Goal: Information Seeking & Learning: Understand process/instructions

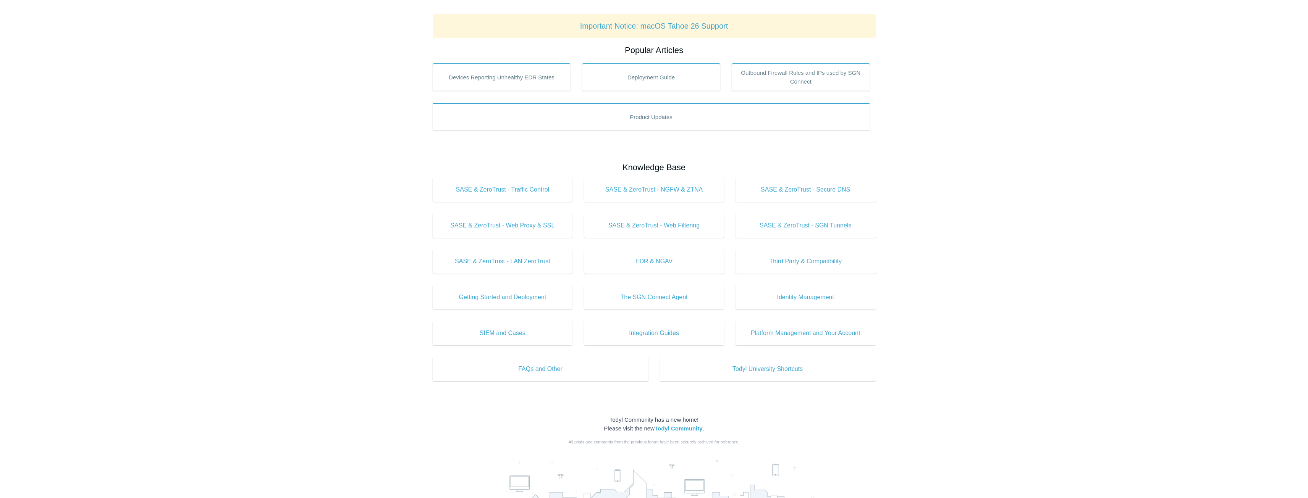
scroll to position [115, 0]
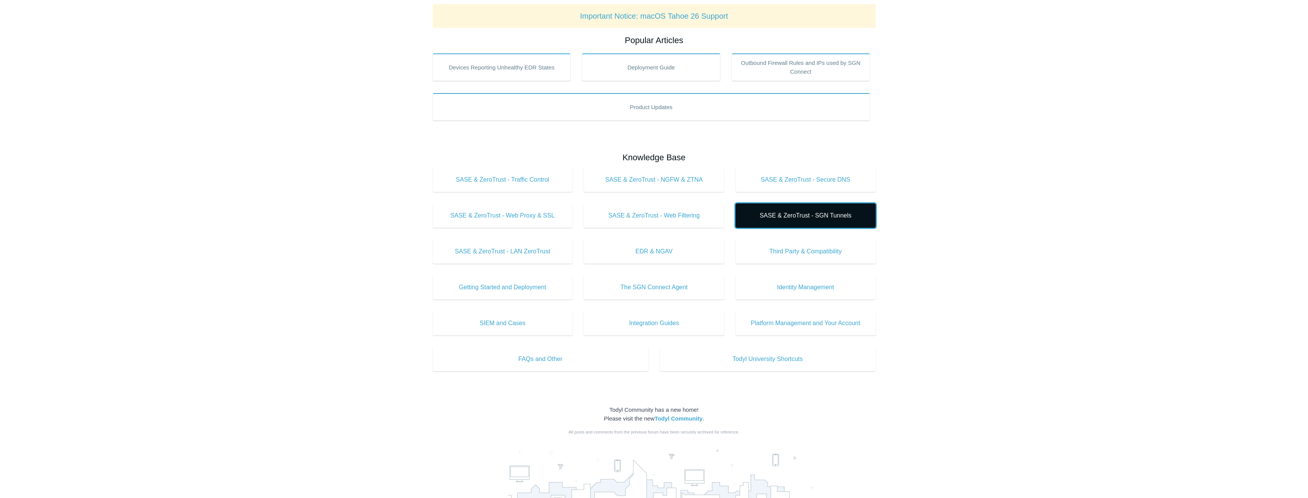
click at [792, 212] on span "SASE & ZeroTrust - SGN Tunnels" at bounding box center [805, 215] width 117 height 9
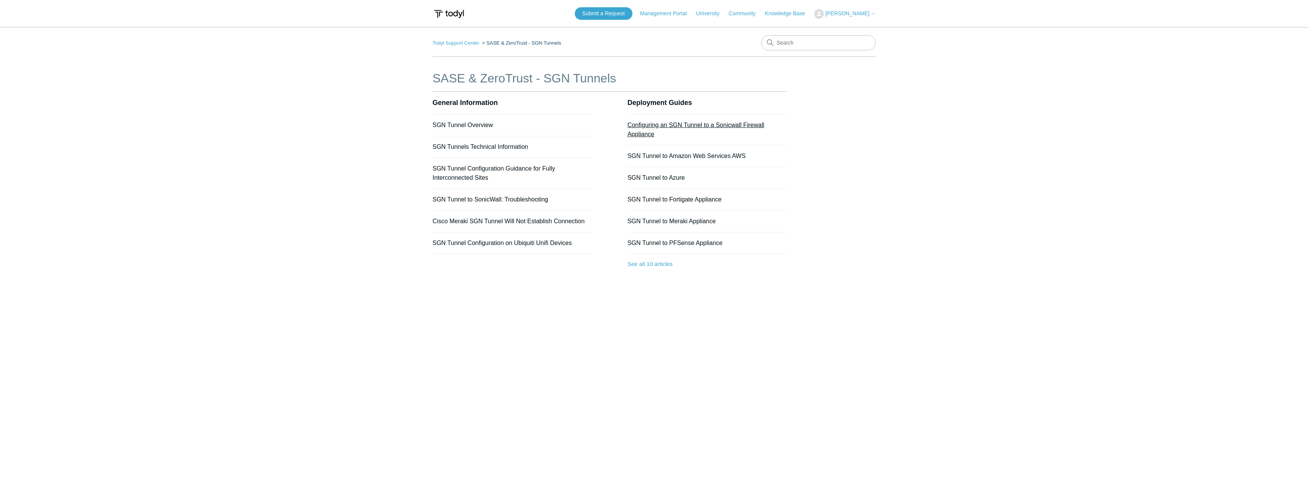
click at [671, 122] on link "Configuring an SGN Tunnel to a Sonicwall Firewall Appliance" at bounding box center [696, 130] width 137 height 16
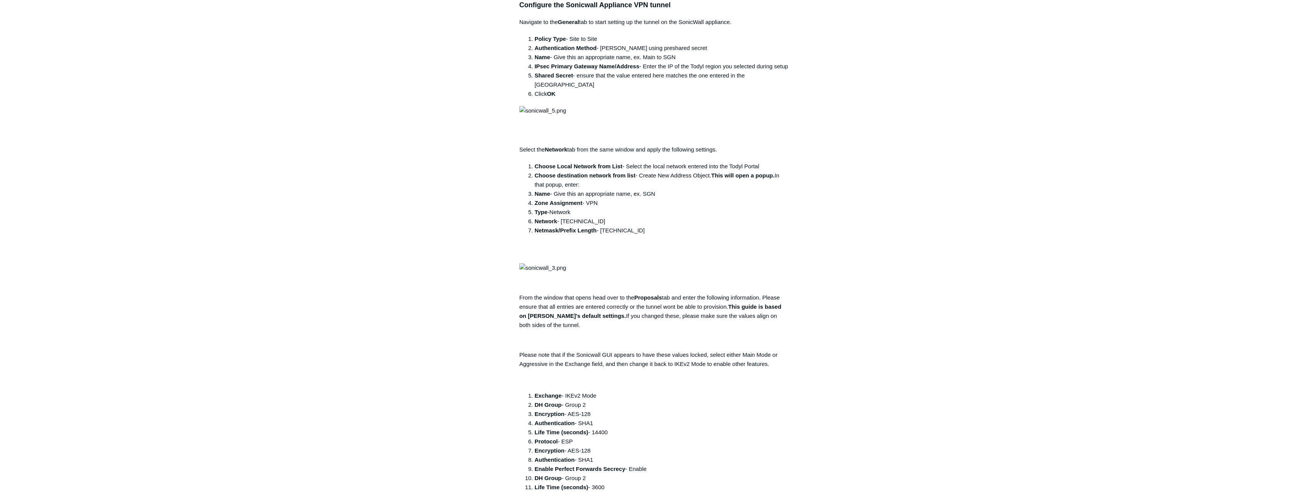
scroll to position [458, 0]
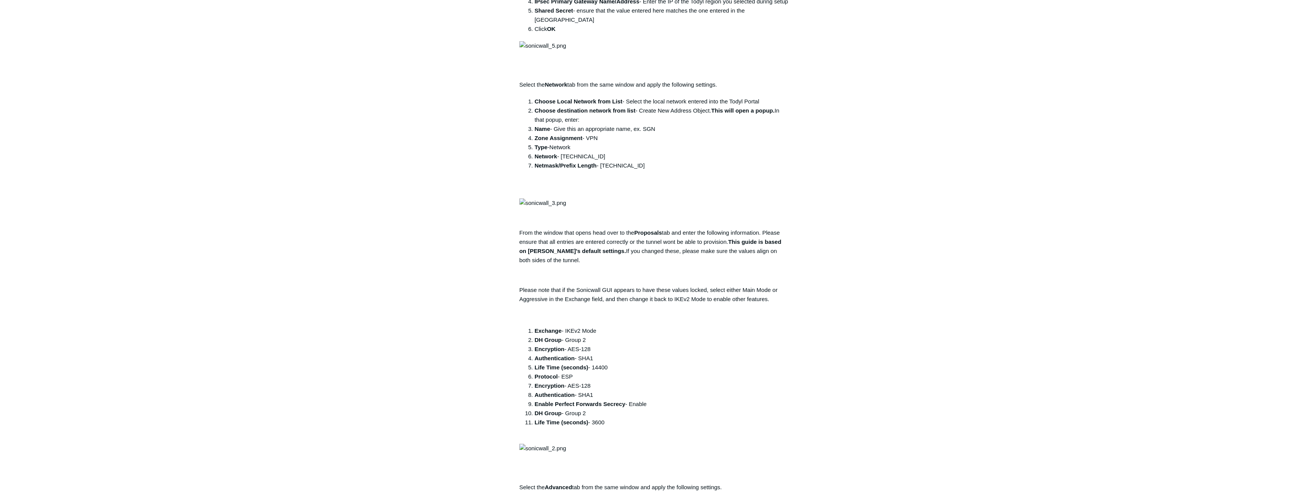
drag, startPoint x: 642, startPoint y: 190, endPoint x: 791, endPoint y: 199, distance: 148.4
click at [791, 198] on article "Configuring an SGN Tunnel to a Sonicwall Firewall Appliance Follow Not yet foll…" at bounding box center [654, 345] width 293 height 1468
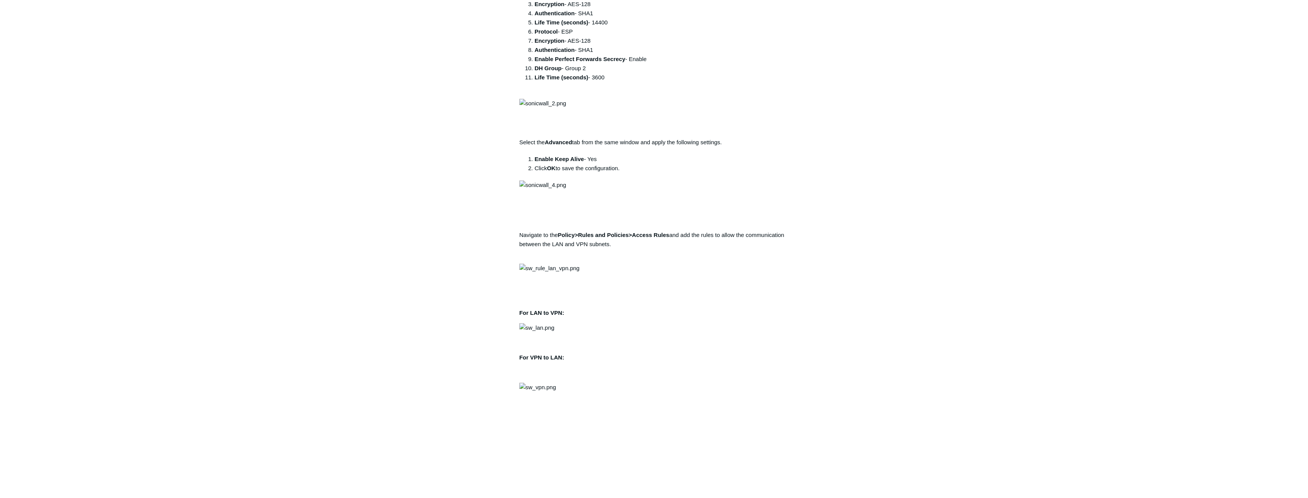
scroll to position [840, 0]
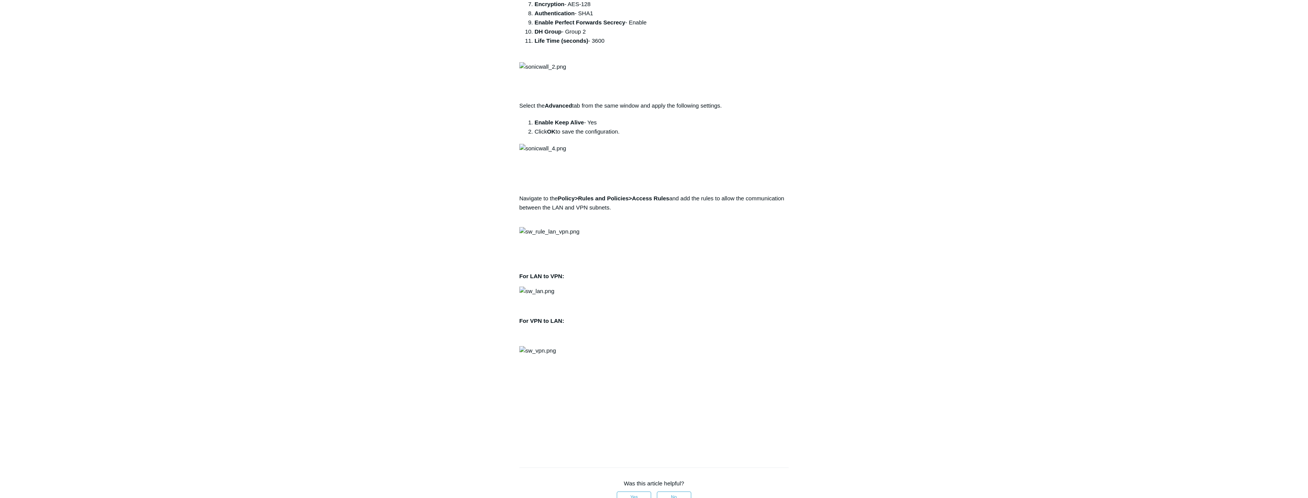
drag, startPoint x: 596, startPoint y: 172, endPoint x: 565, endPoint y: 173, distance: 31.3
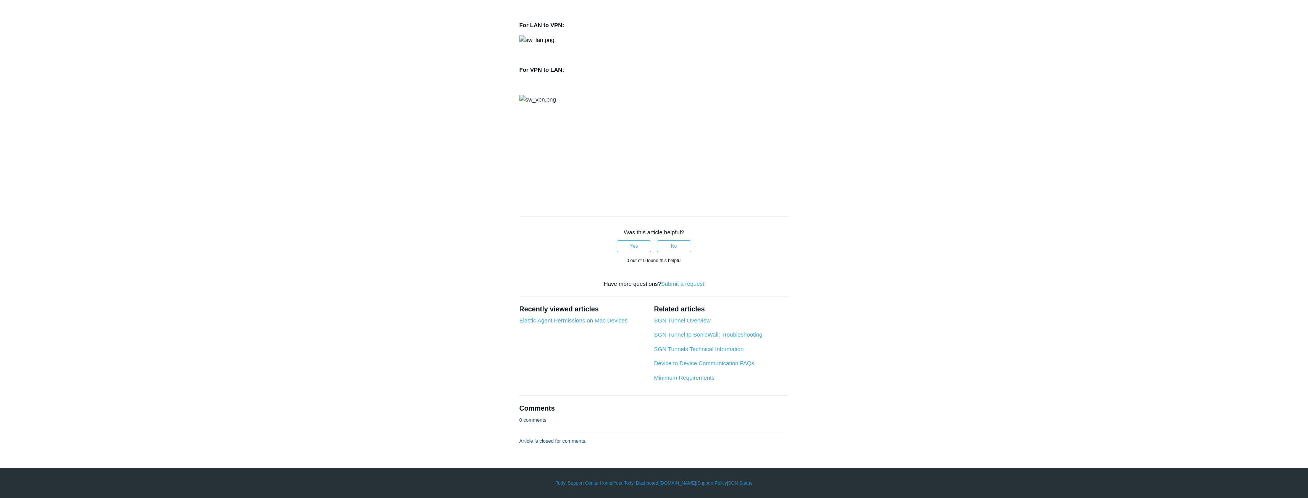
scroll to position [1413, 0]
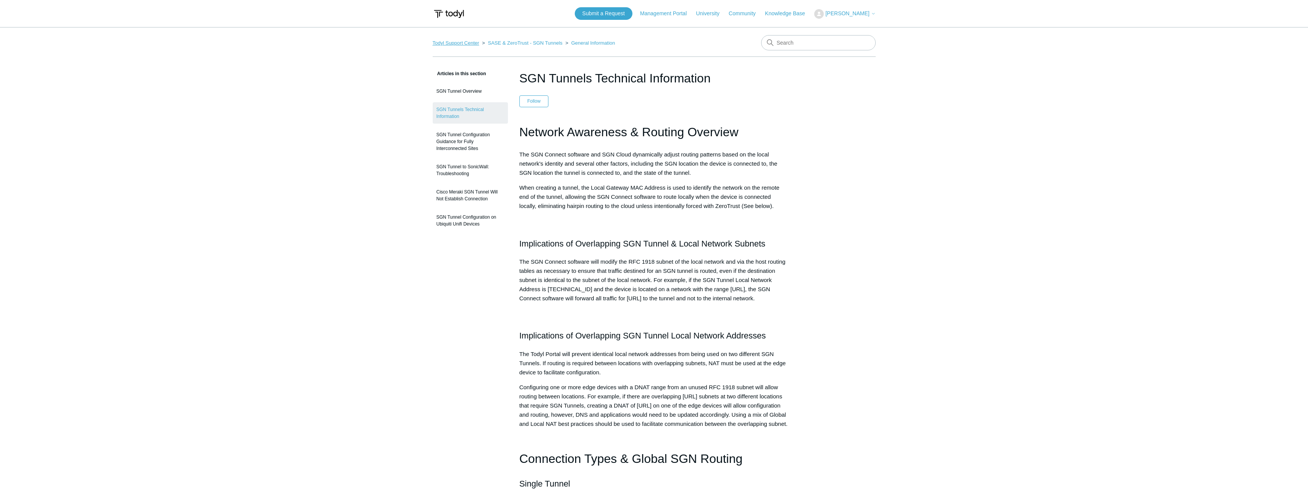
click at [465, 43] on link "Todyl Support Center" at bounding box center [456, 43] width 47 height 6
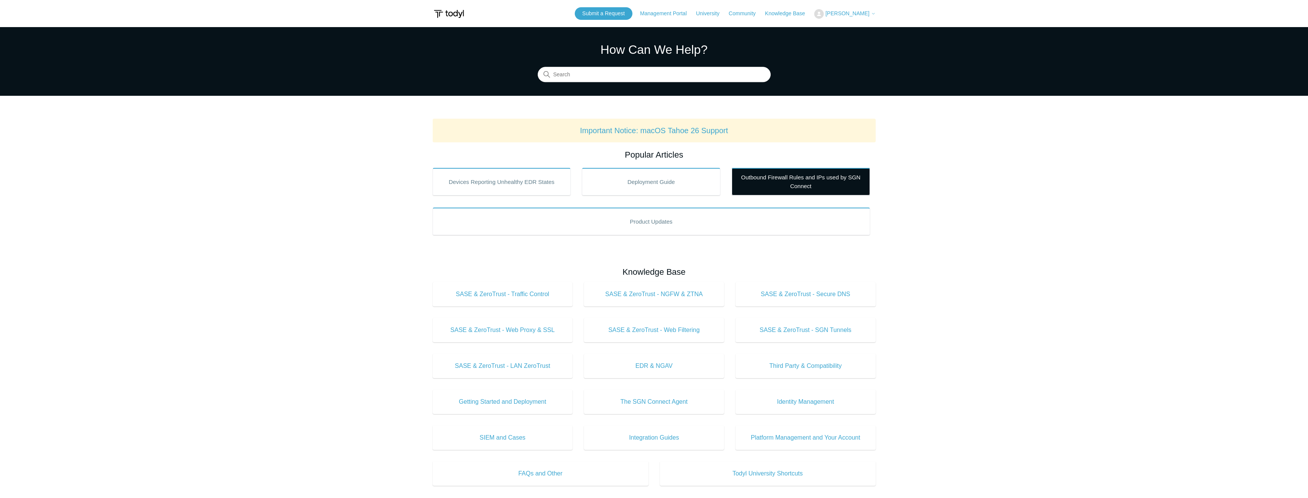
click at [826, 173] on link "Outbound Firewall Rules and IPs used by SGN Connect" at bounding box center [801, 182] width 138 height 28
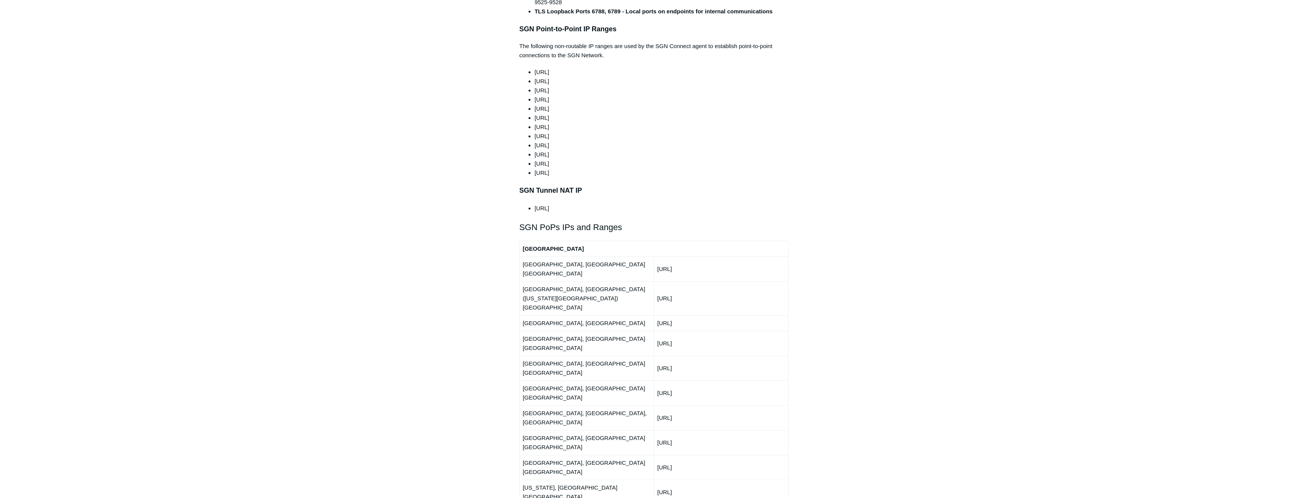
scroll to position [726, 0]
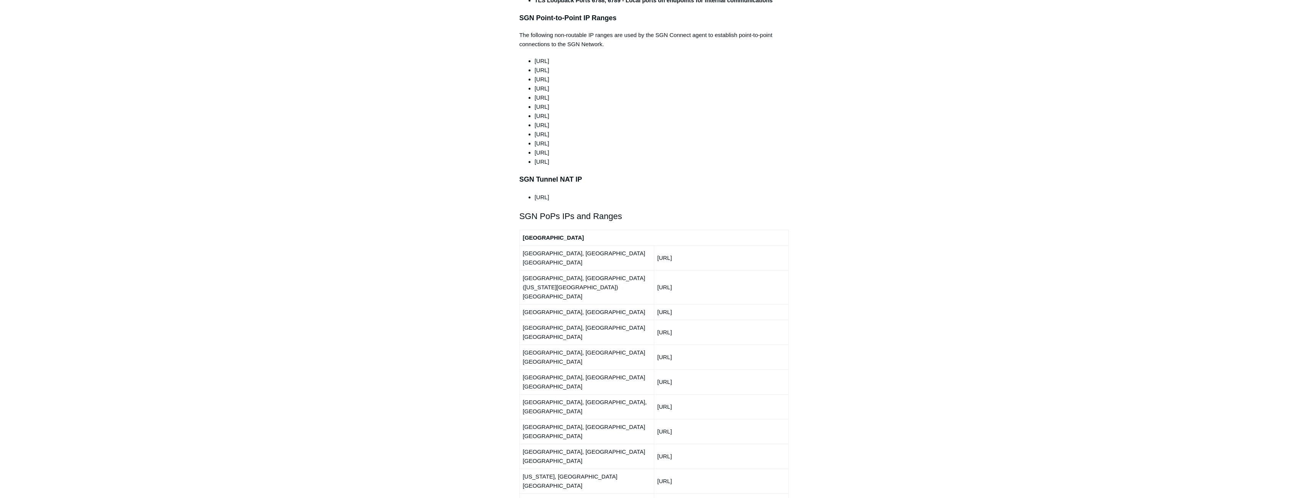
drag, startPoint x: 706, startPoint y: 300, endPoint x: 655, endPoint y: 300, distance: 51.6
click at [655, 345] on td "[URL]" at bounding box center [721, 357] width 134 height 25
copy td "[URL]"
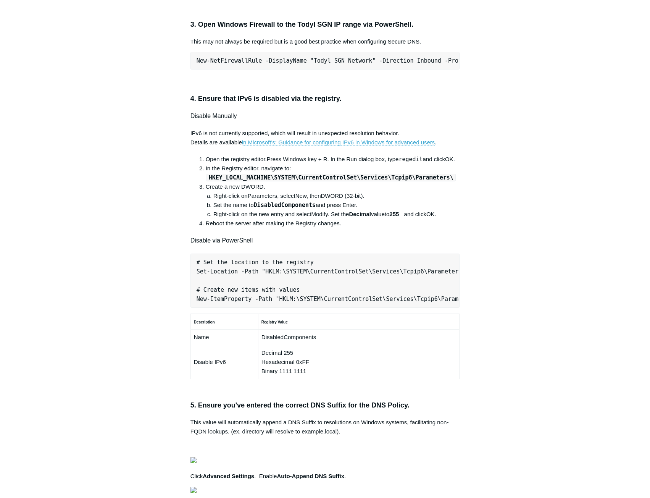
scroll to position [306, 0]
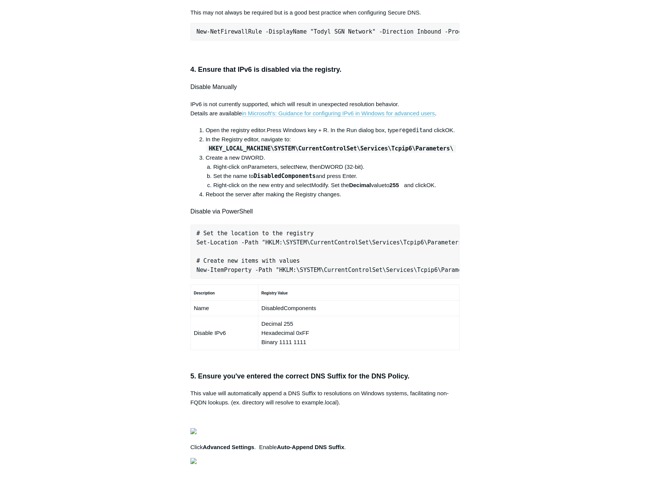
click at [513, 201] on div "Articles in this section Secure DNS - Single-Label Domains Using 3rd Party DNS …" at bounding box center [325, 297] width 443 height 1066
click at [296, 40] on pre "New-NetFirewallRule -DisplayName "Todyl SGN Network" -Direction Inbound -Progra…" at bounding box center [326, 32] width 270 height 18
click at [297, 40] on pre "New-NetFirewallRule -DisplayName "Todyl SGN Network" -Direction Inbound -Progra…" at bounding box center [326, 32] width 270 height 18
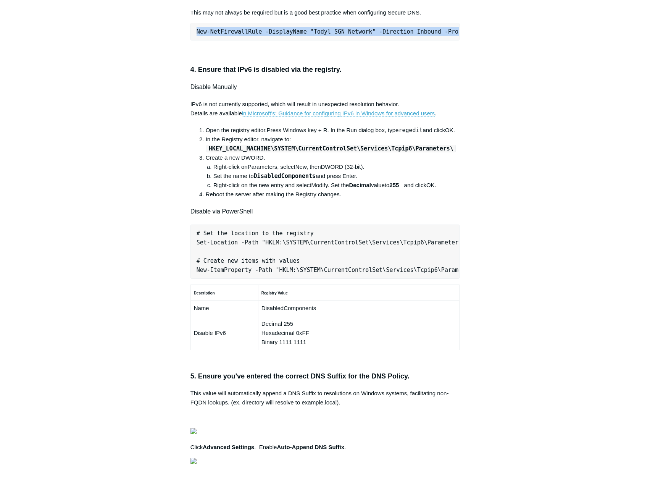
copy pre "New-NetFirewallRule -DisplayName "Todyl SGN Network" -Direction Inbound -Progra…"
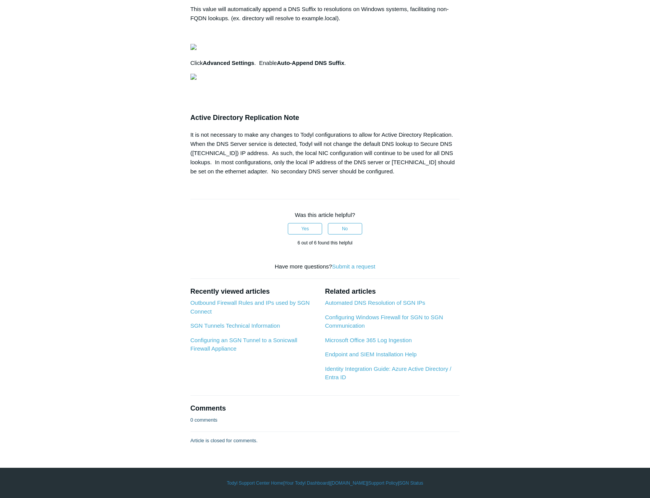
scroll to position [879, 0]
